Goal: Transaction & Acquisition: Purchase product/service

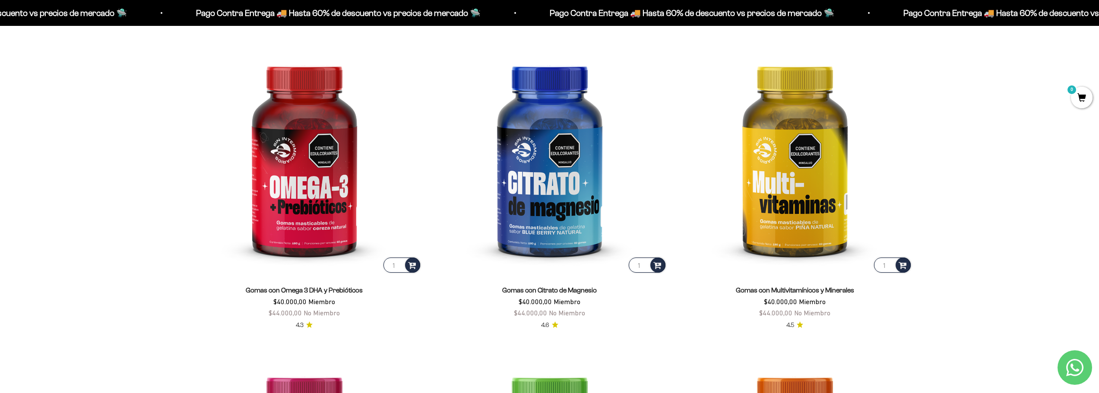
scroll to position [1511, 0]
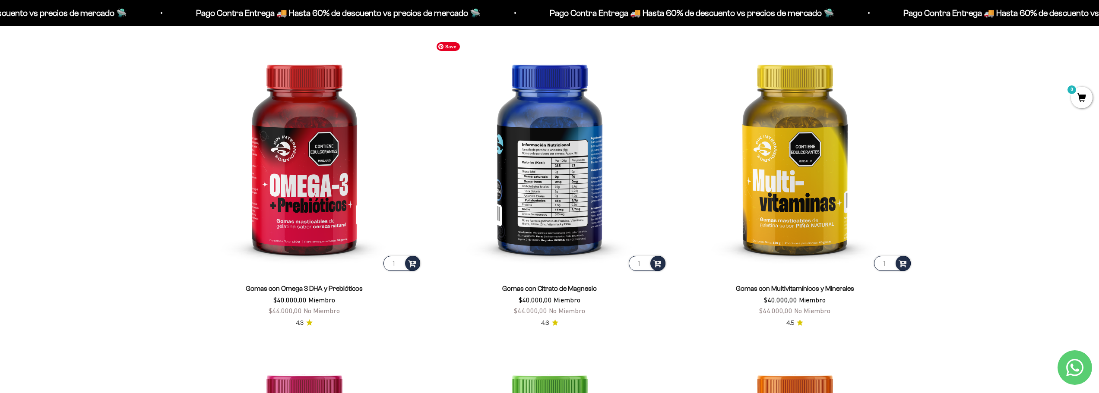
click at [566, 228] on img at bounding box center [549, 155] width 235 height 235
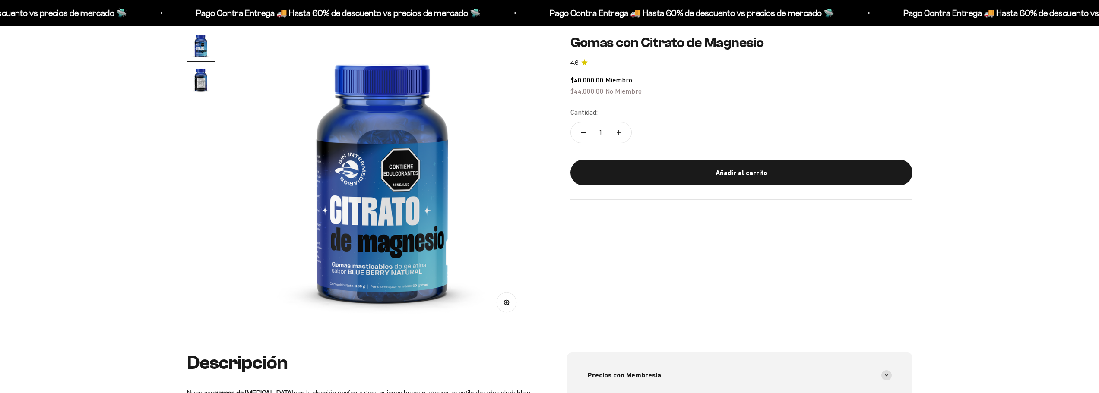
click at [199, 82] on img "Ir al artículo 2" at bounding box center [201, 80] width 28 height 28
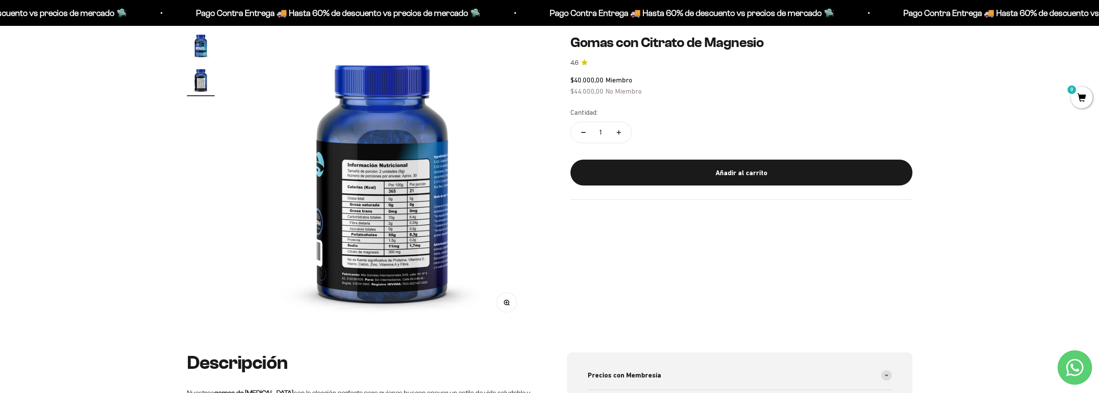
click at [203, 46] on img "Ir al artículo 1" at bounding box center [201, 46] width 28 height 28
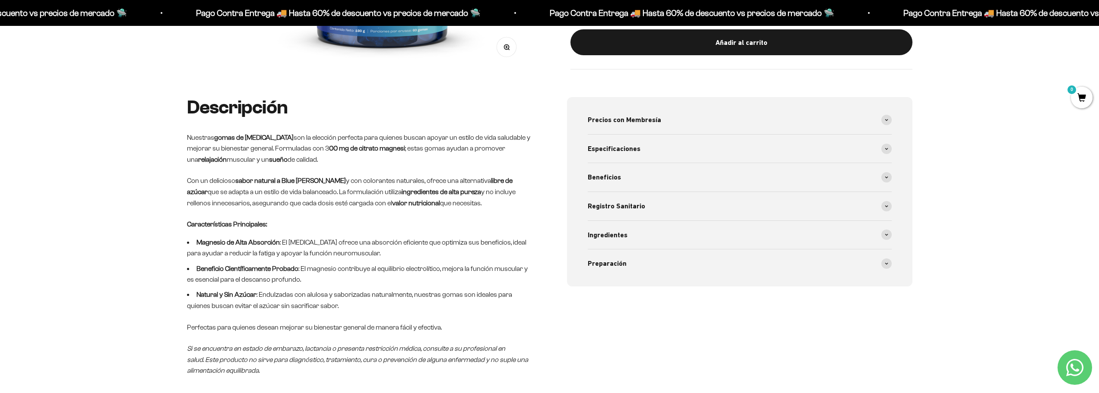
scroll to position [345, 0]
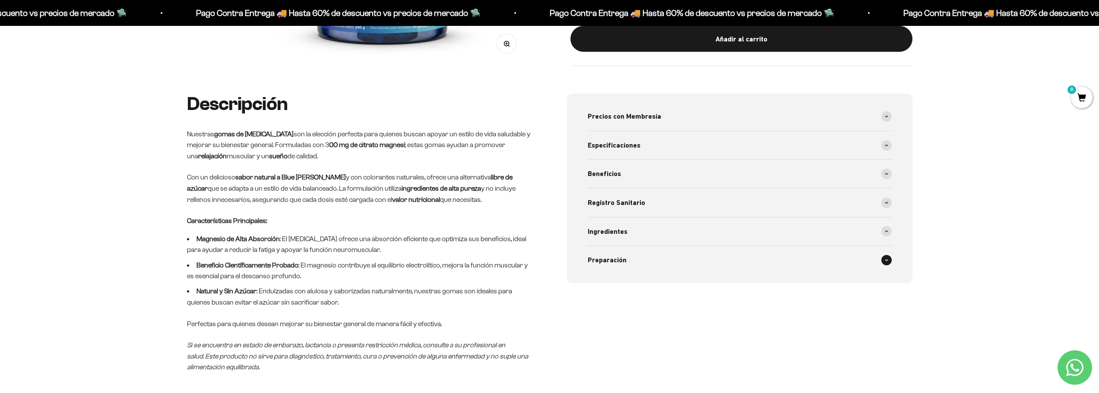
click at [890, 260] on span at bounding box center [886, 260] width 10 height 10
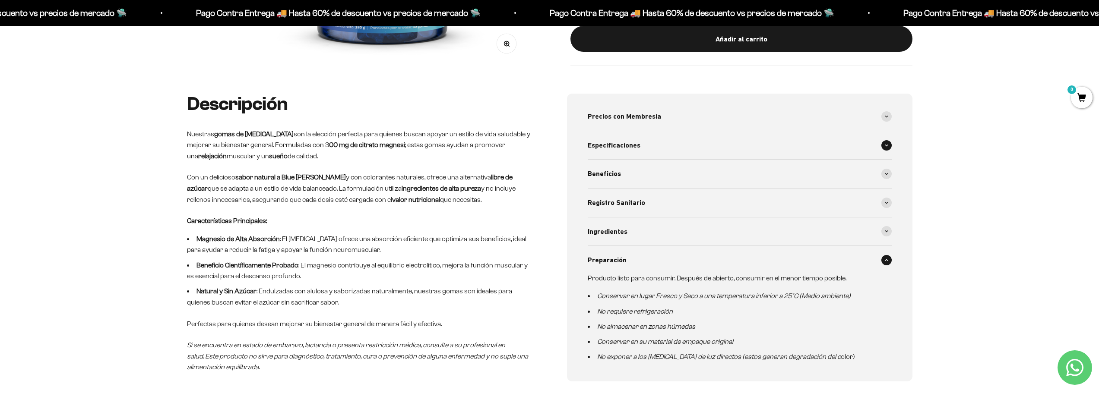
click at [886, 146] on icon at bounding box center [886, 145] width 3 height 1
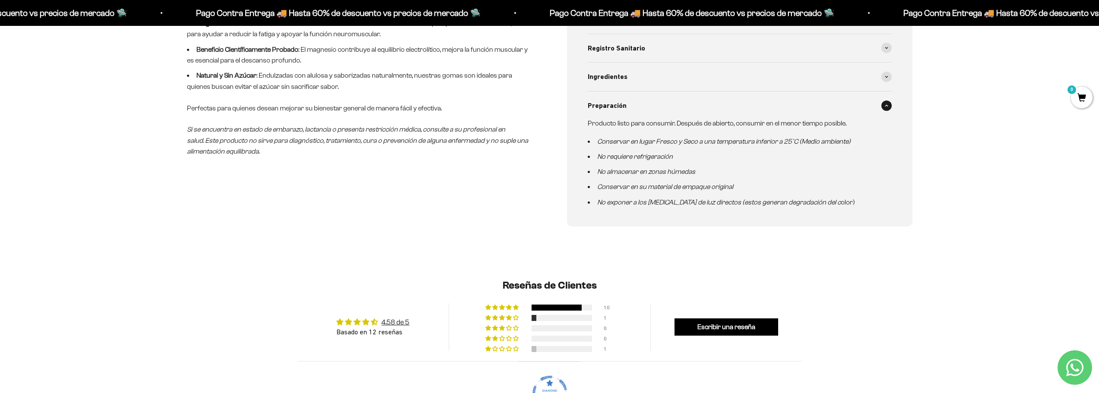
scroll to position [820, 0]
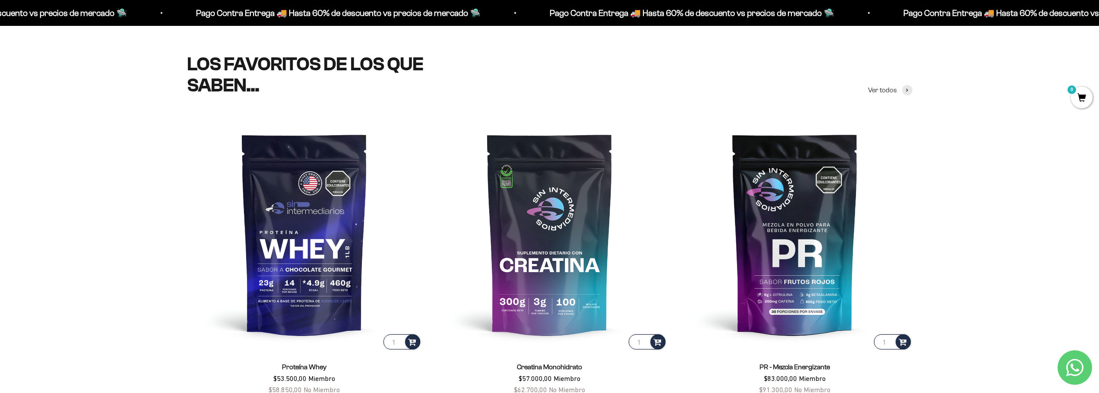
scroll to position [432, 0]
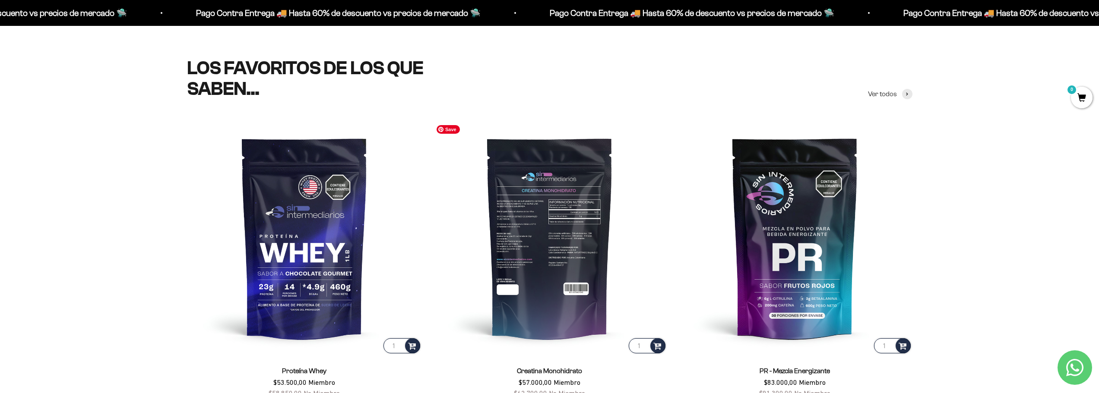
click at [560, 208] on img at bounding box center [549, 237] width 235 height 235
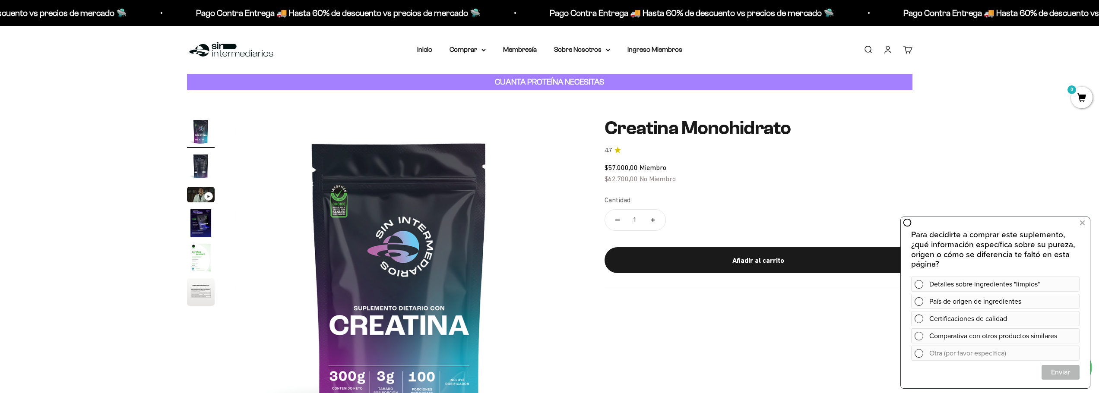
scroll to position [43, 0]
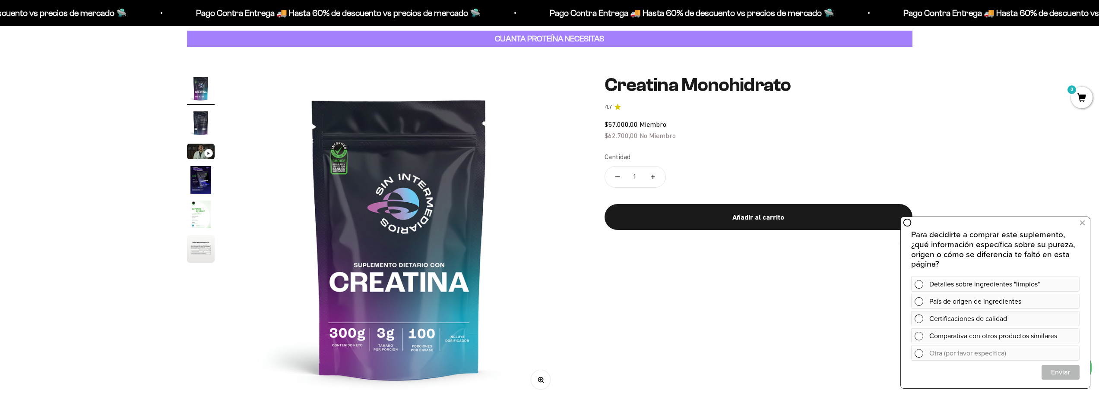
click at [584, 39] on strong "CUANTA PROTEÍNA NECESITAS" at bounding box center [549, 38] width 109 height 9
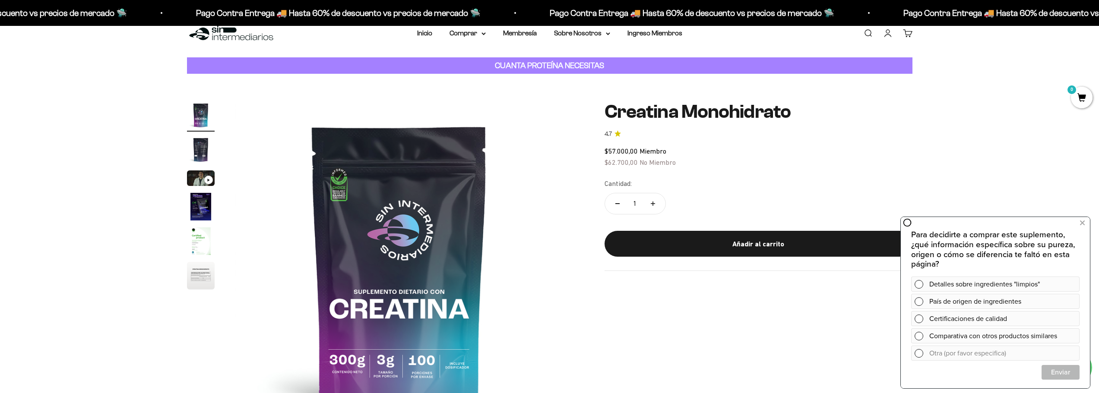
scroll to position [0, 0]
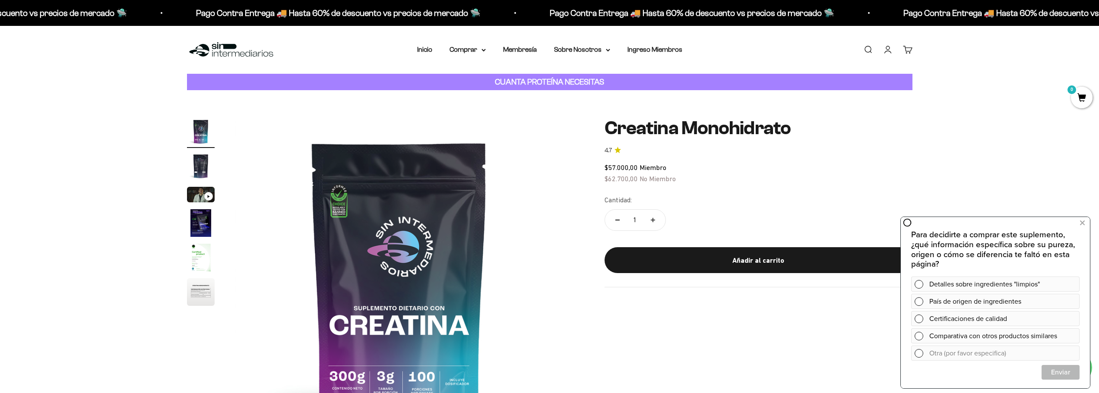
click at [567, 84] on strong "CUANTA PROTEÍNA NECESITAS" at bounding box center [549, 81] width 109 height 9
click at [526, 49] on link "Membresía" at bounding box center [520, 49] width 34 height 7
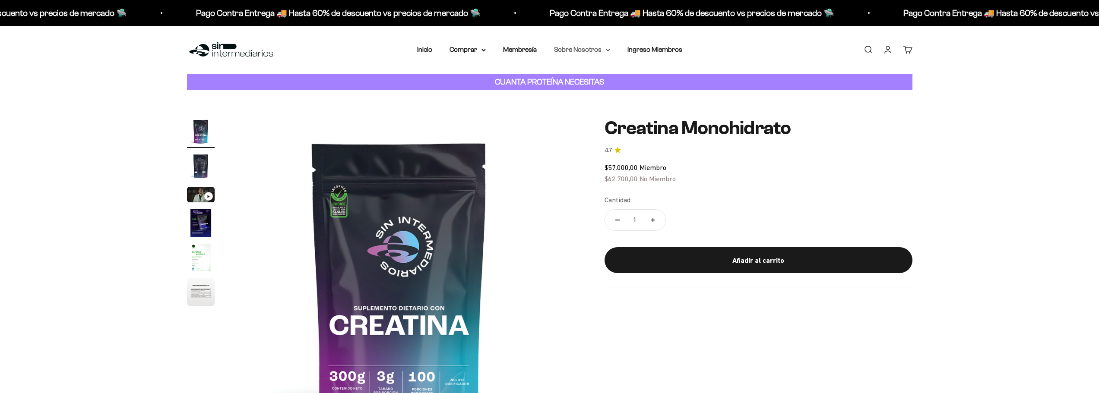
click at [601, 47] on summary "Sobre Nosotros" at bounding box center [582, 49] width 56 height 11
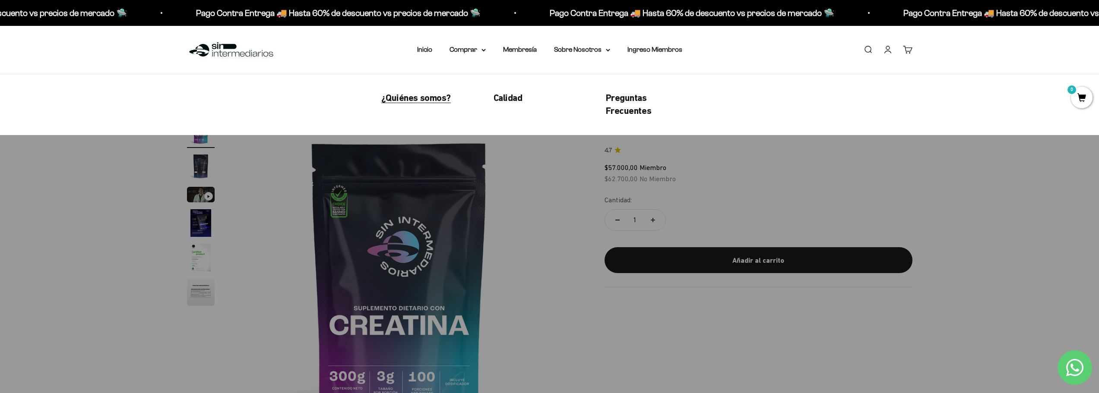
click at [432, 94] on span "¿Quiénes somos?" at bounding box center [416, 97] width 70 height 11
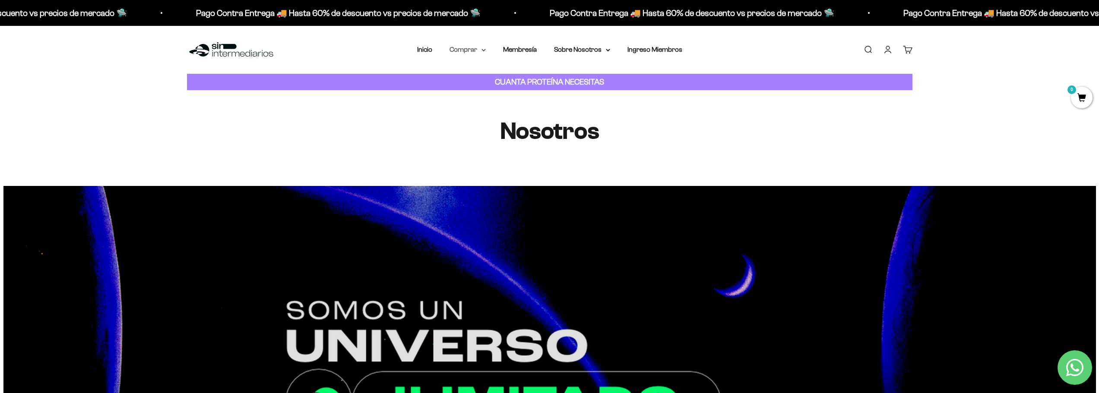
click at [485, 50] on icon at bounding box center [483, 50] width 4 height 3
click at [506, 74] on summary "Proteínas" at bounding box center [490, 77] width 71 height 11
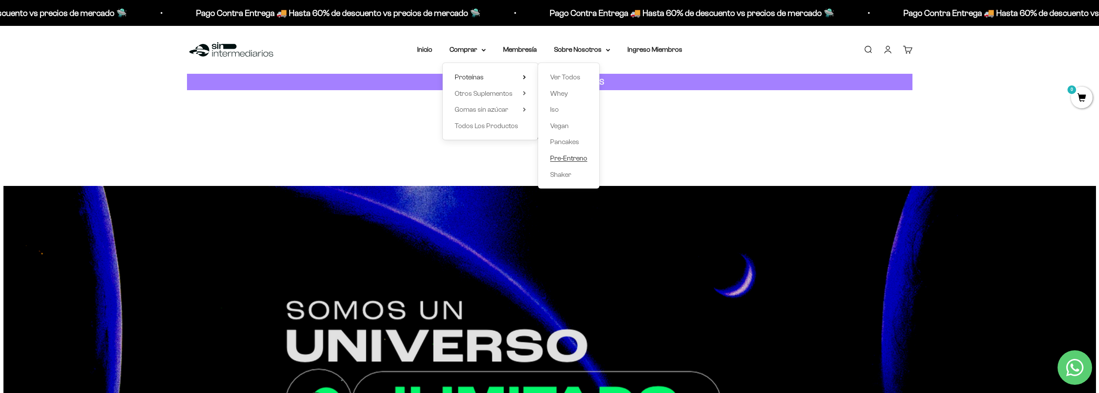
click at [562, 158] on span "Pre-Entreno" at bounding box center [568, 158] width 37 height 7
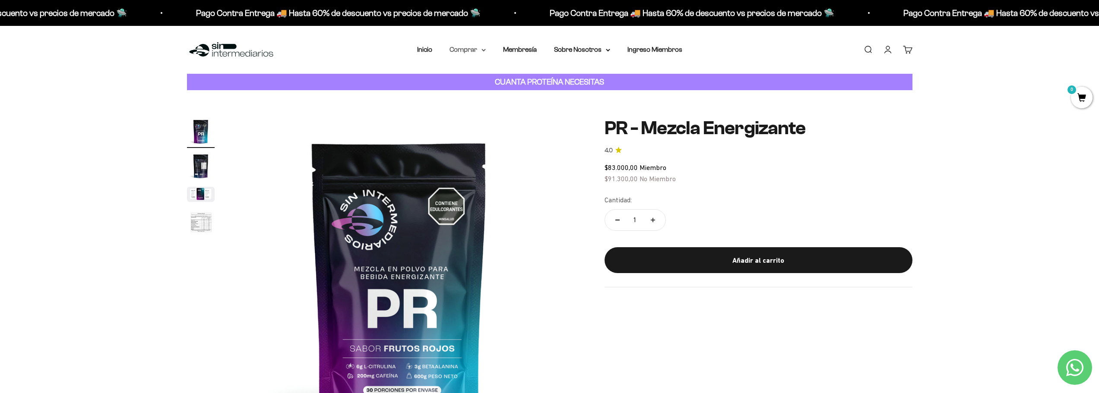
click at [468, 48] on summary "Comprar" at bounding box center [467, 49] width 36 height 11
click at [518, 92] on summary "Otros Suplementos" at bounding box center [490, 93] width 71 height 11
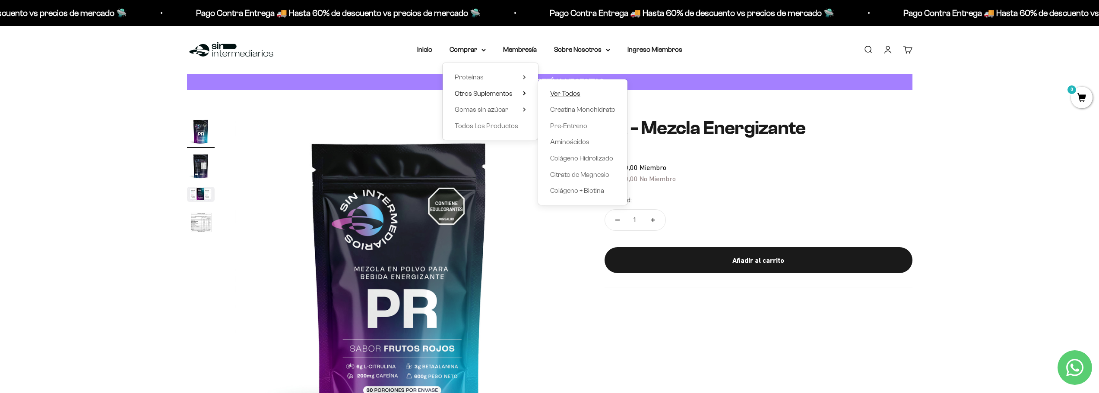
click at [572, 92] on span "Ver Todos" at bounding box center [565, 93] width 30 height 7
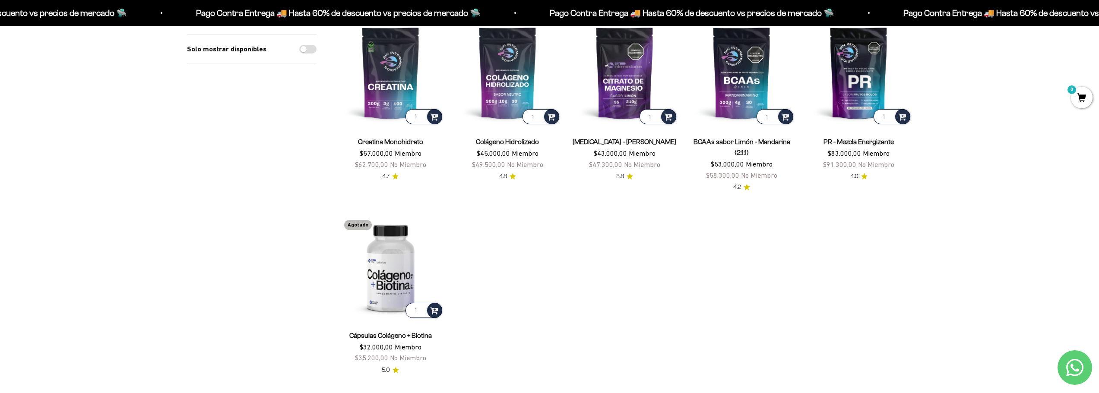
scroll to position [43, 0]
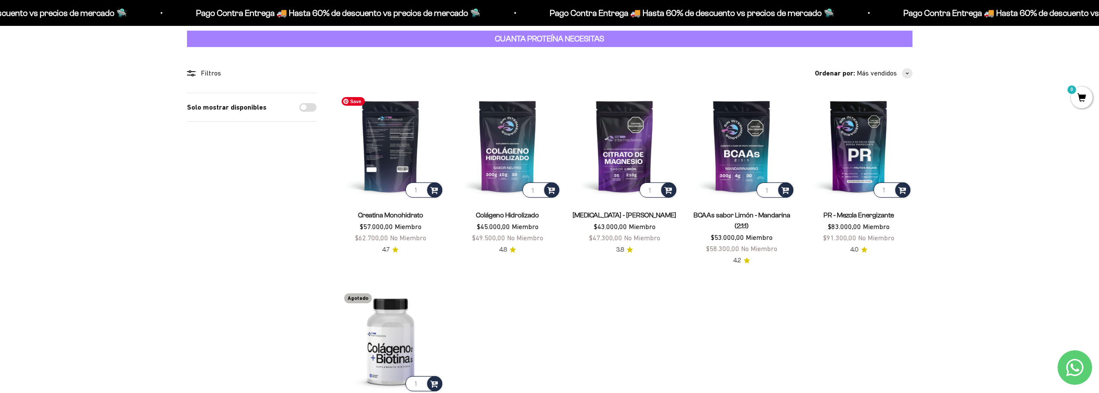
click at [385, 153] on img at bounding box center [390, 146] width 107 height 107
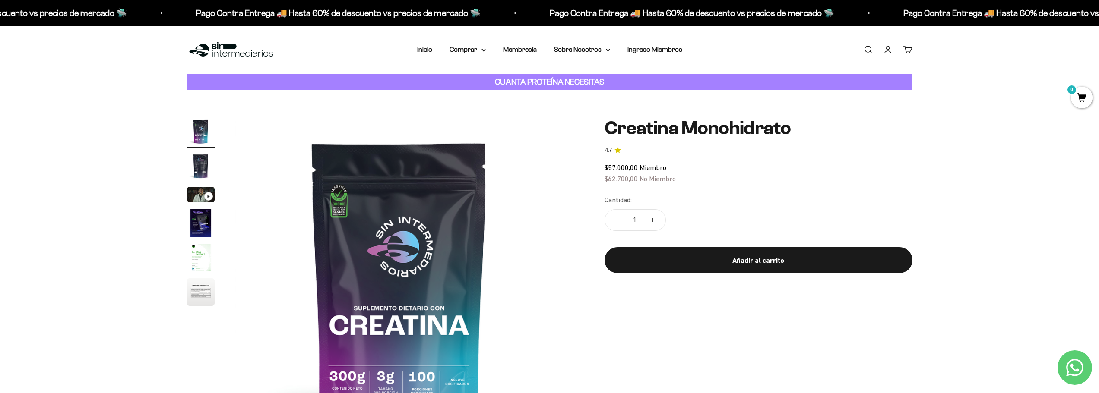
click at [203, 162] on img "Ir al artículo 2" at bounding box center [201, 166] width 28 height 28
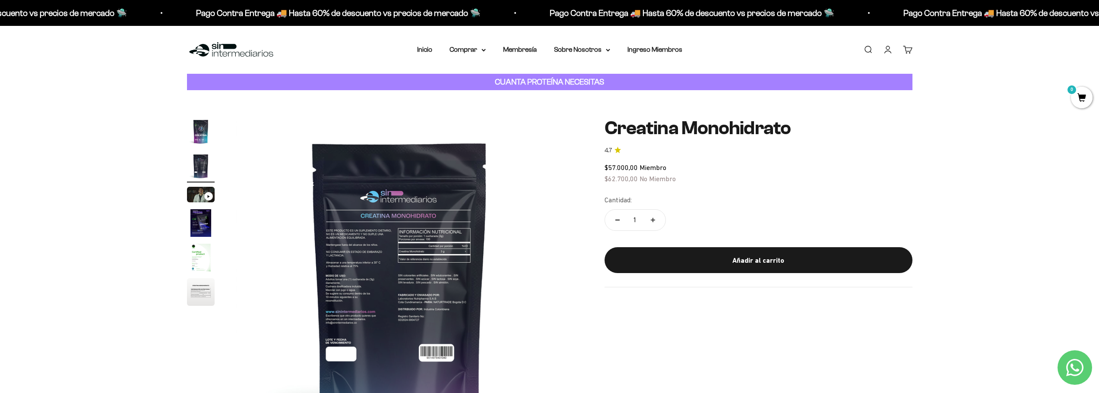
scroll to position [0, 338]
click at [198, 213] on img "Ir al artículo 4" at bounding box center [201, 223] width 28 height 28
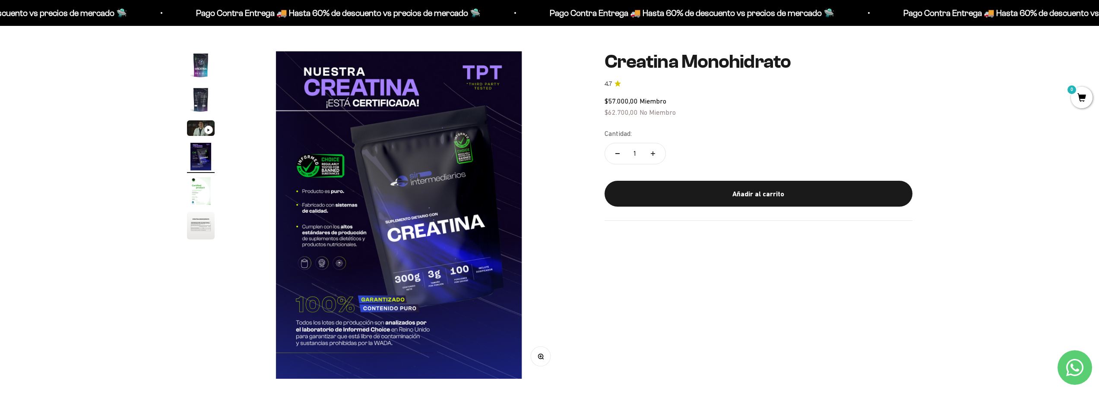
scroll to position [43, 0]
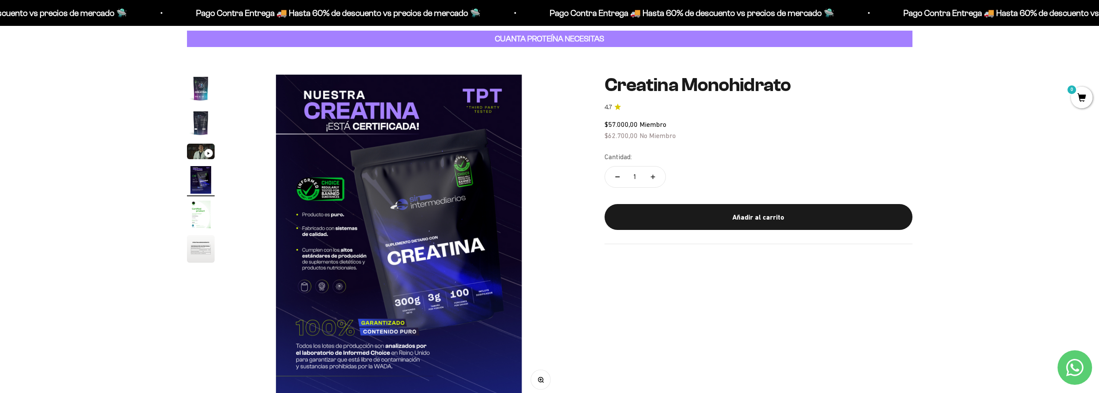
click at [199, 216] on img "Ir al artículo 5" at bounding box center [201, 215] width 28 height 28
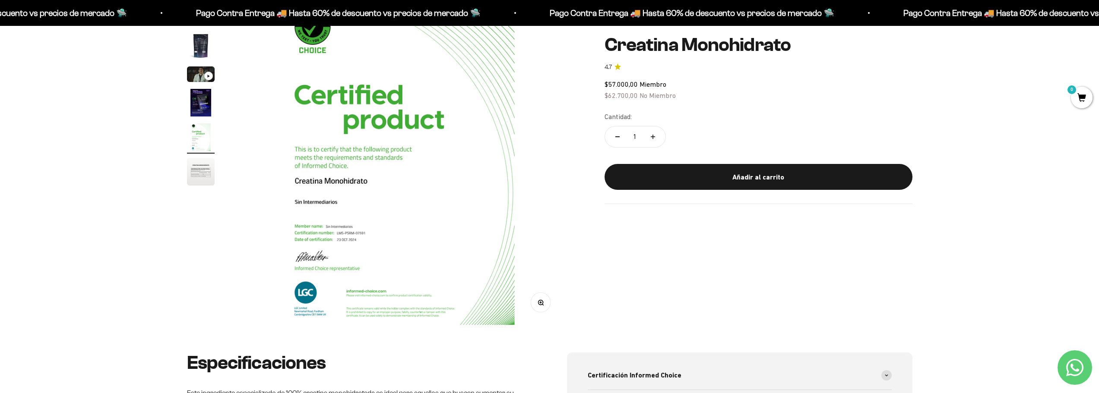
scroll to position [130, 0]
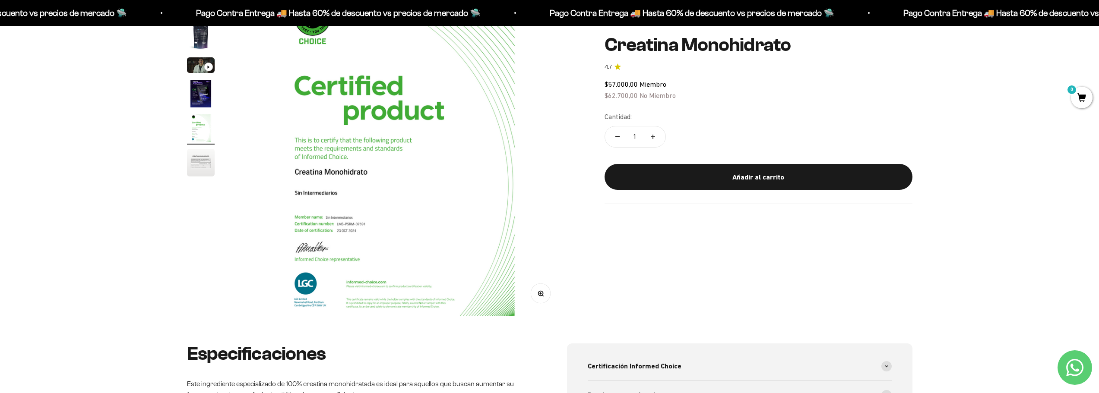
click at [204, 161] on img "Ir al artículo 6" at bounding box center [201, 163] width 28 height 28
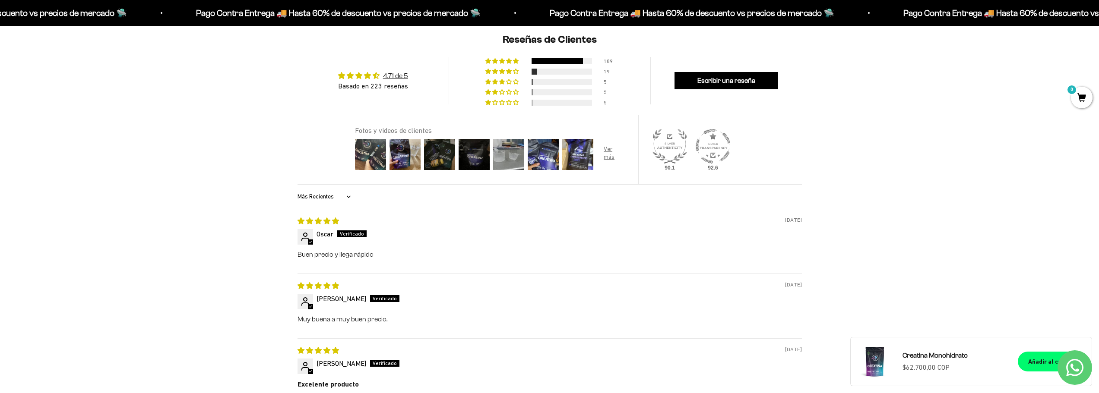
scroll to position [734, 0]
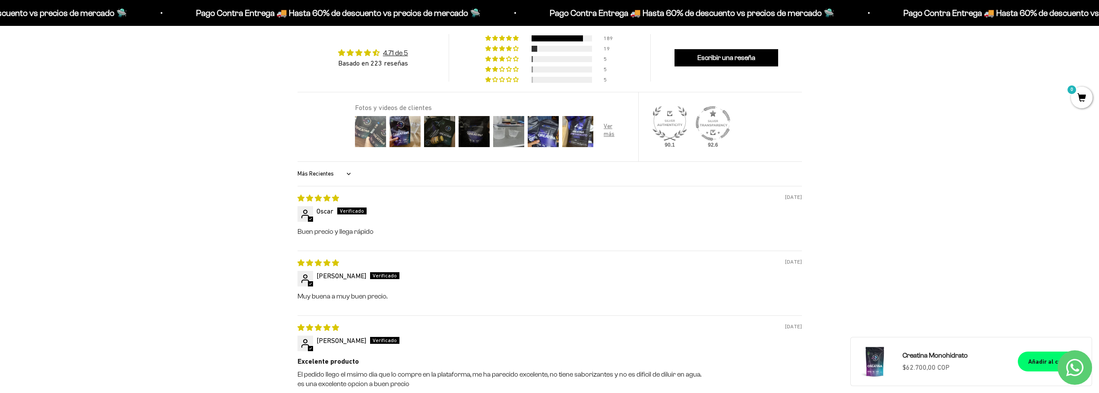
click at [366, 131] on img at bounding box center [370, 131] width 35 height 35
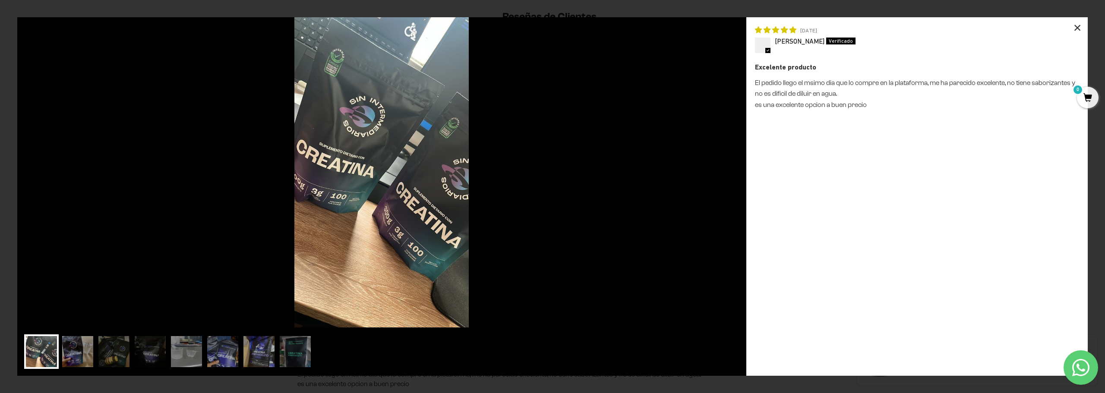
click at [1079, 26] on div "×" at bounding box center [1077, 27] width 21 height 21
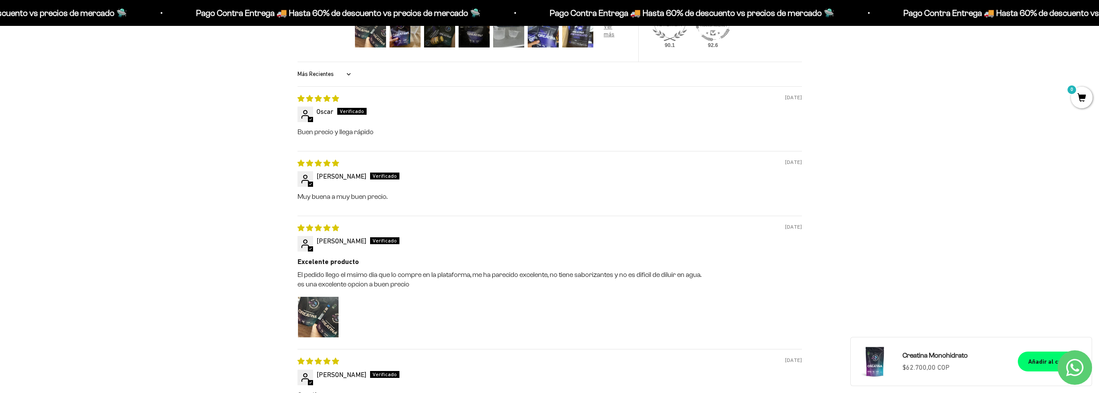
scroll to position [863, 0]
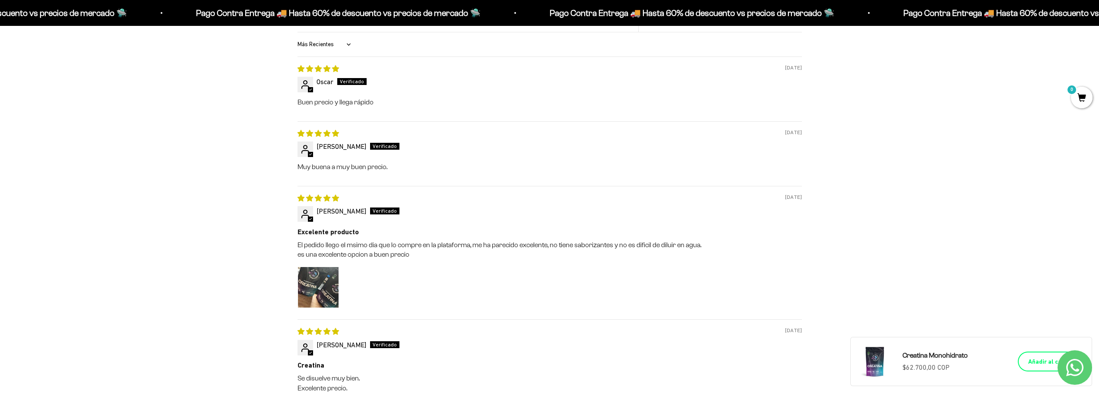
click at [1035, 361] on div "Añadir al carrito" at bounding box center [1051, 361] width 46 height 9
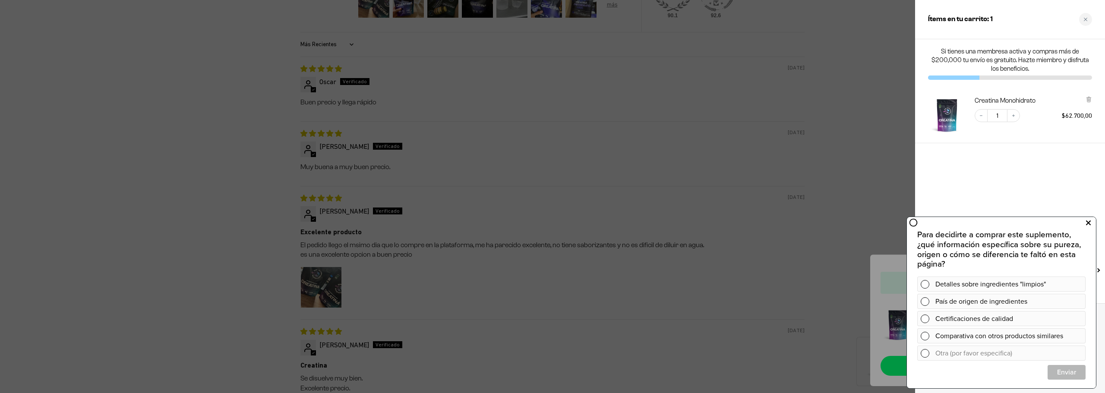
click at [1088, 222] on icon at bounding box center [1088, 223] width 5 height 11
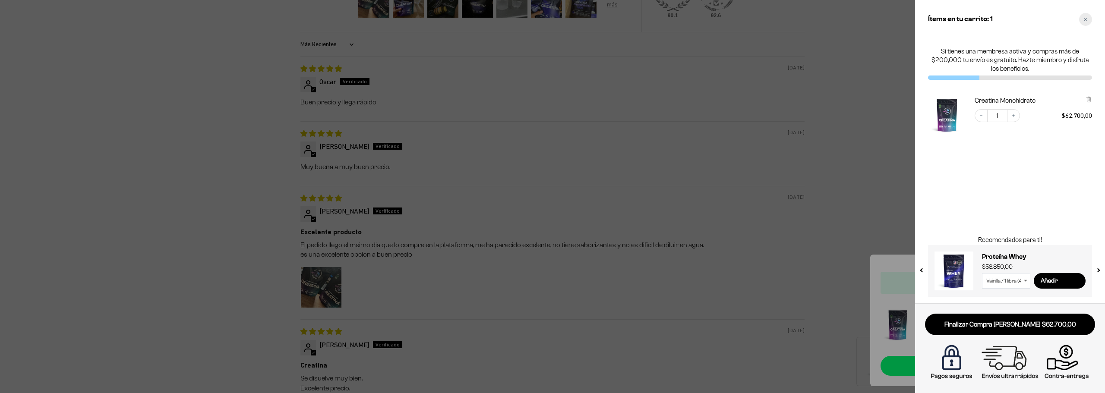
click at [1087, 21] on icon "Close cart" at bounding box center [1086, 19] width 4 height 4
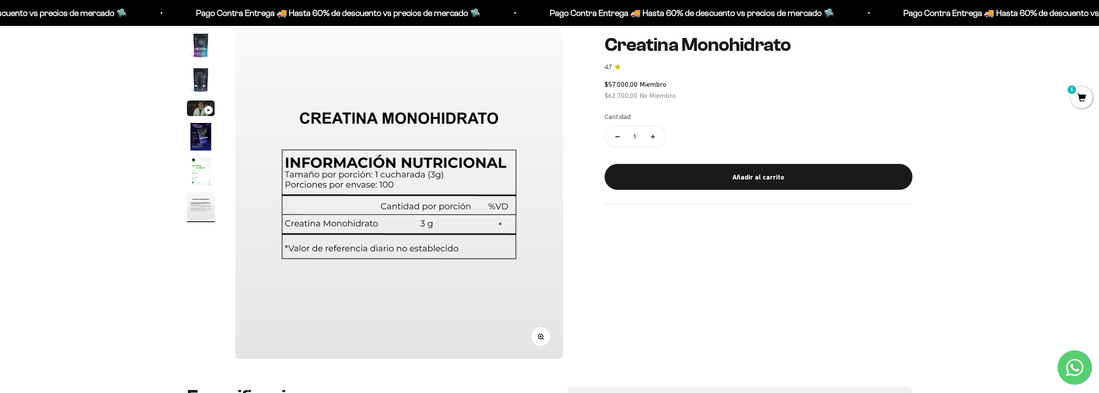
scroll to position [0, 0]
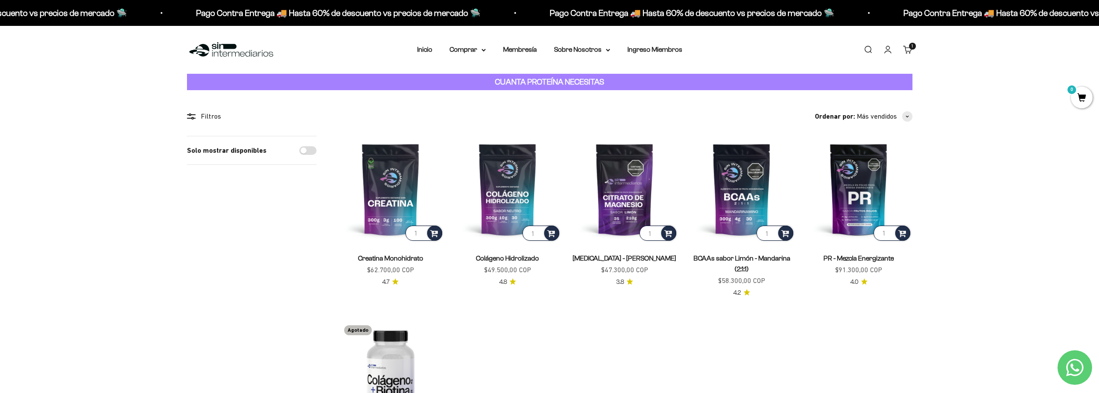
scroll to position [43, 0]
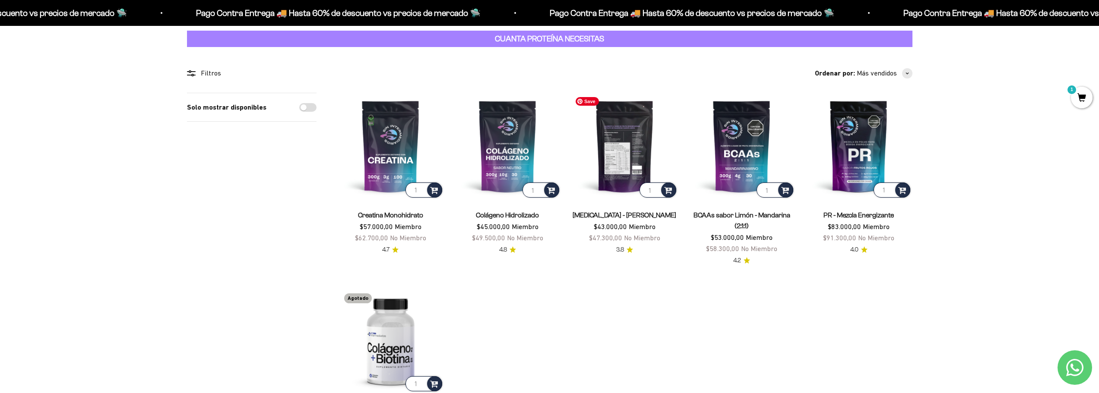
click at [626, 161] on img at bounding box center [624, 146] width 107 height 107
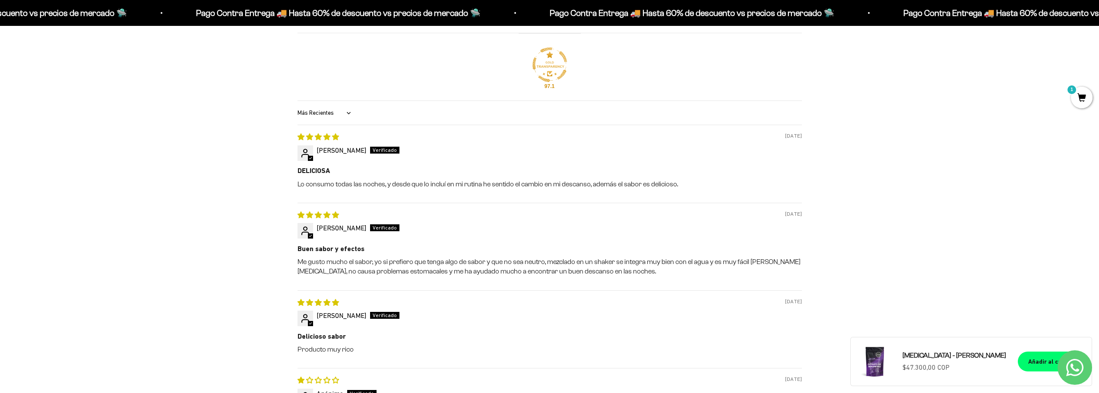
scroll to position [993, 0]
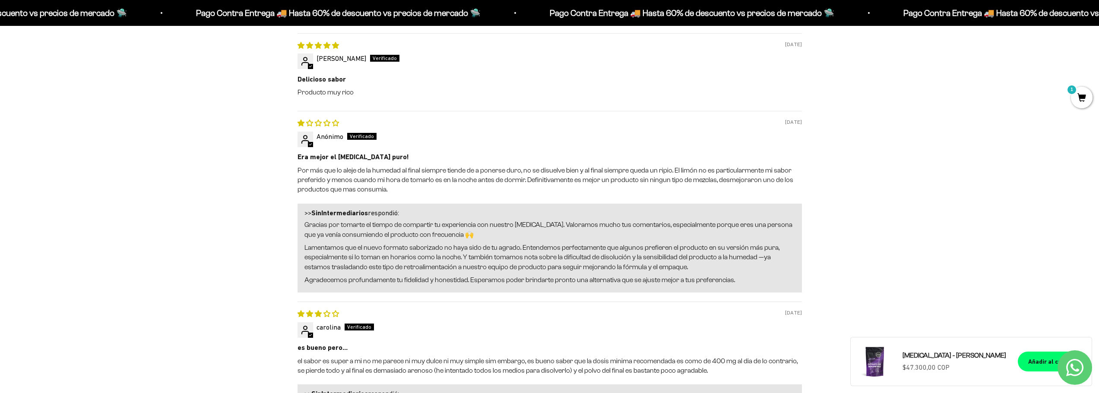
drag, startPoint x: 324, startPoint y: 221, endPoint x: 550, endPoint y: 213, distance: 225.9
click at [550, 213] on div ">> SinIntermediarios respondió: Gracias por tomarte el tiempo de compartir tu e…" at bounding box center [549, 248] width 504 height 89
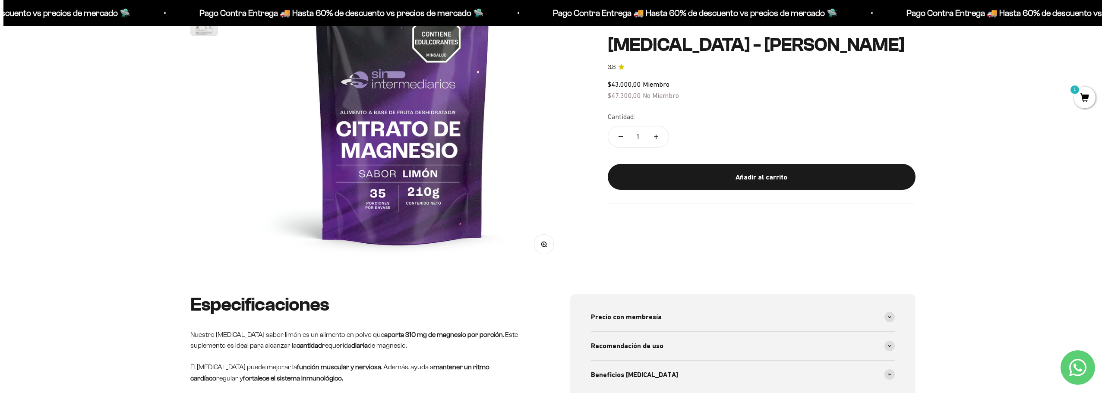
scroll to position [173, 0]
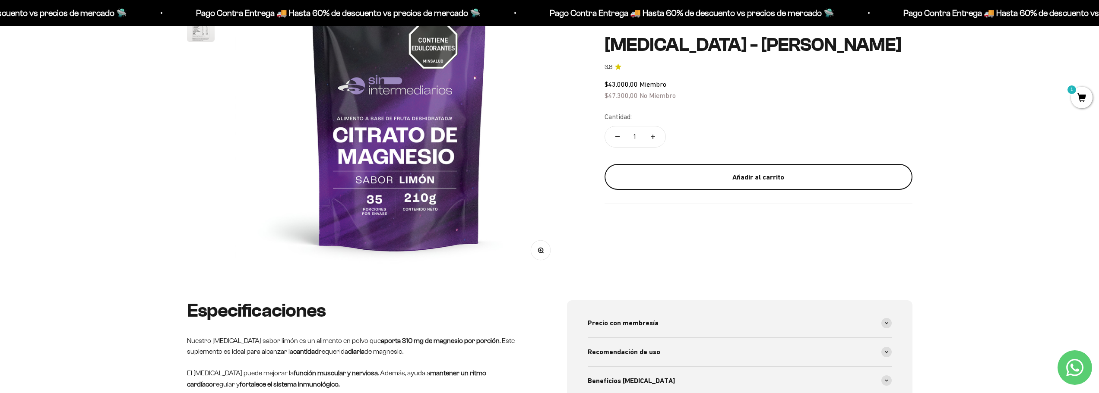
click at [719, 176] on div "Añadir al carrito" at bounding box center [758, 176] width 273 height 11
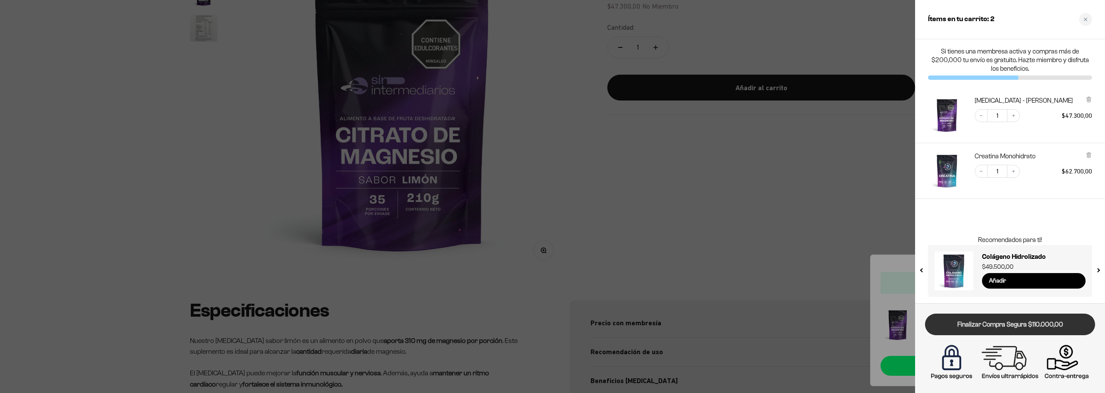
click at [991, 324] on link "Finalizar Compra Segura $110.000,00" at bounding box center [1010, 325] width 170 height 22
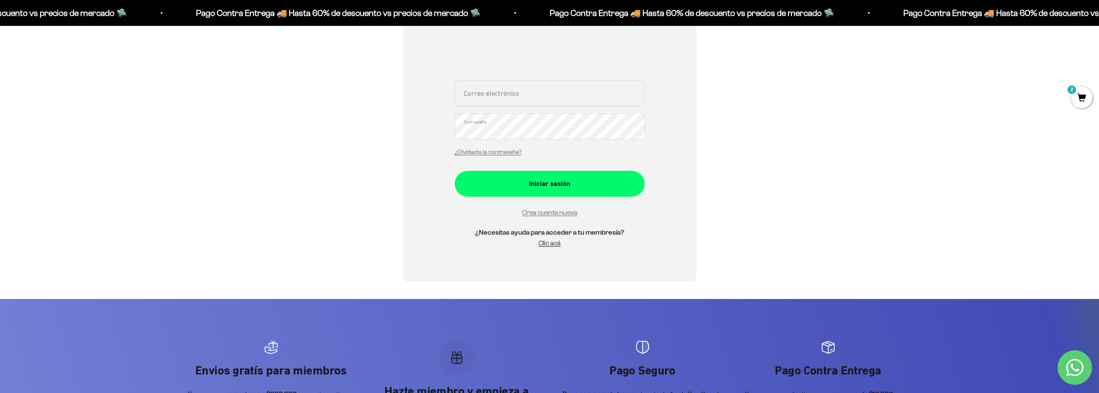
scroll to position [95, 0]
